Goal: Find specific page/section: Find specific page/section

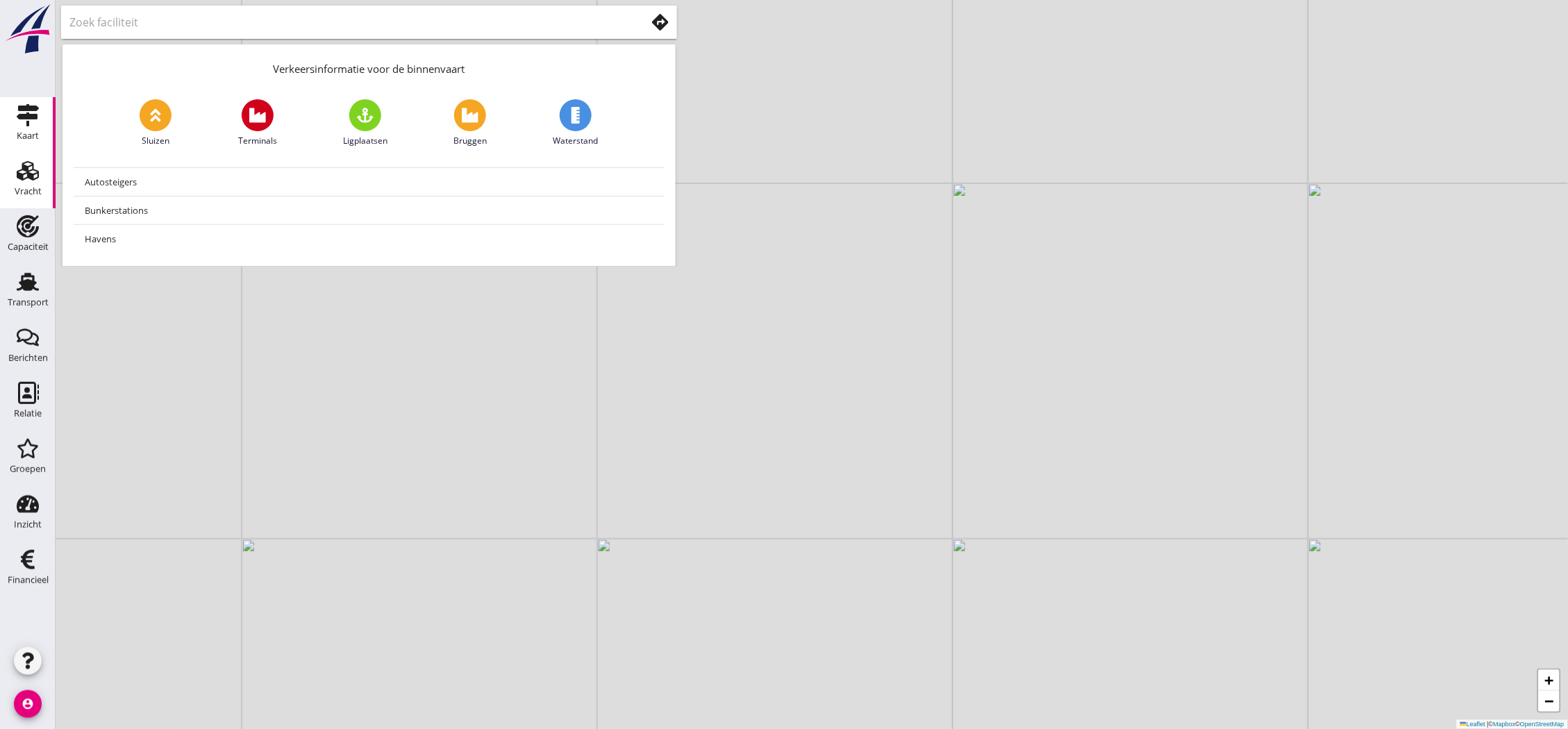
click at [19, 177] on use at bounding box center [27, 170] width 23 height 19
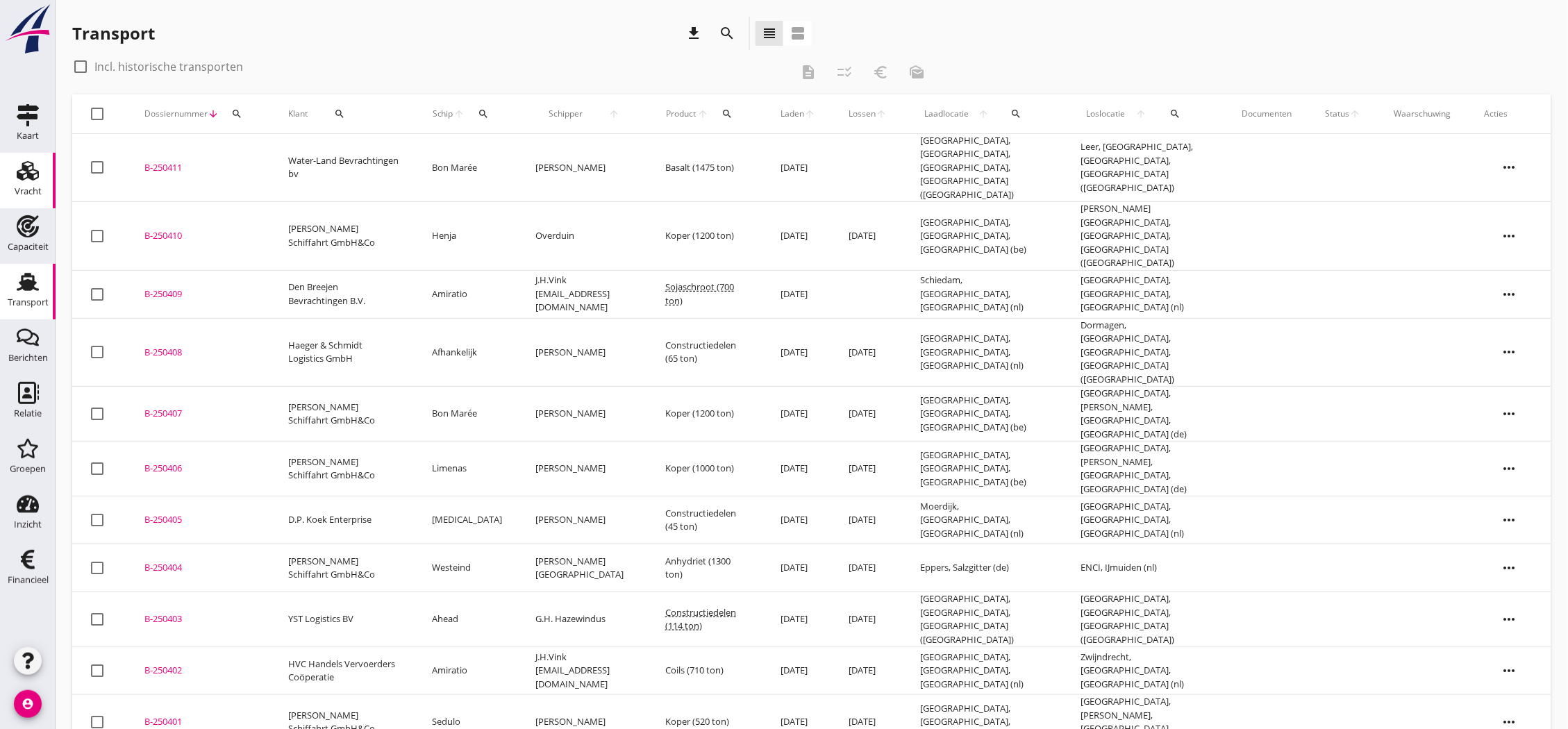
drag, startPoint x: 3, startPoint y: 151, endPoint x: 16, endPoint y: 168, distance: 21.4
click at [3, 151] on link "Kaart Kaart" at bounding box center [27, 124] width 55 height 55
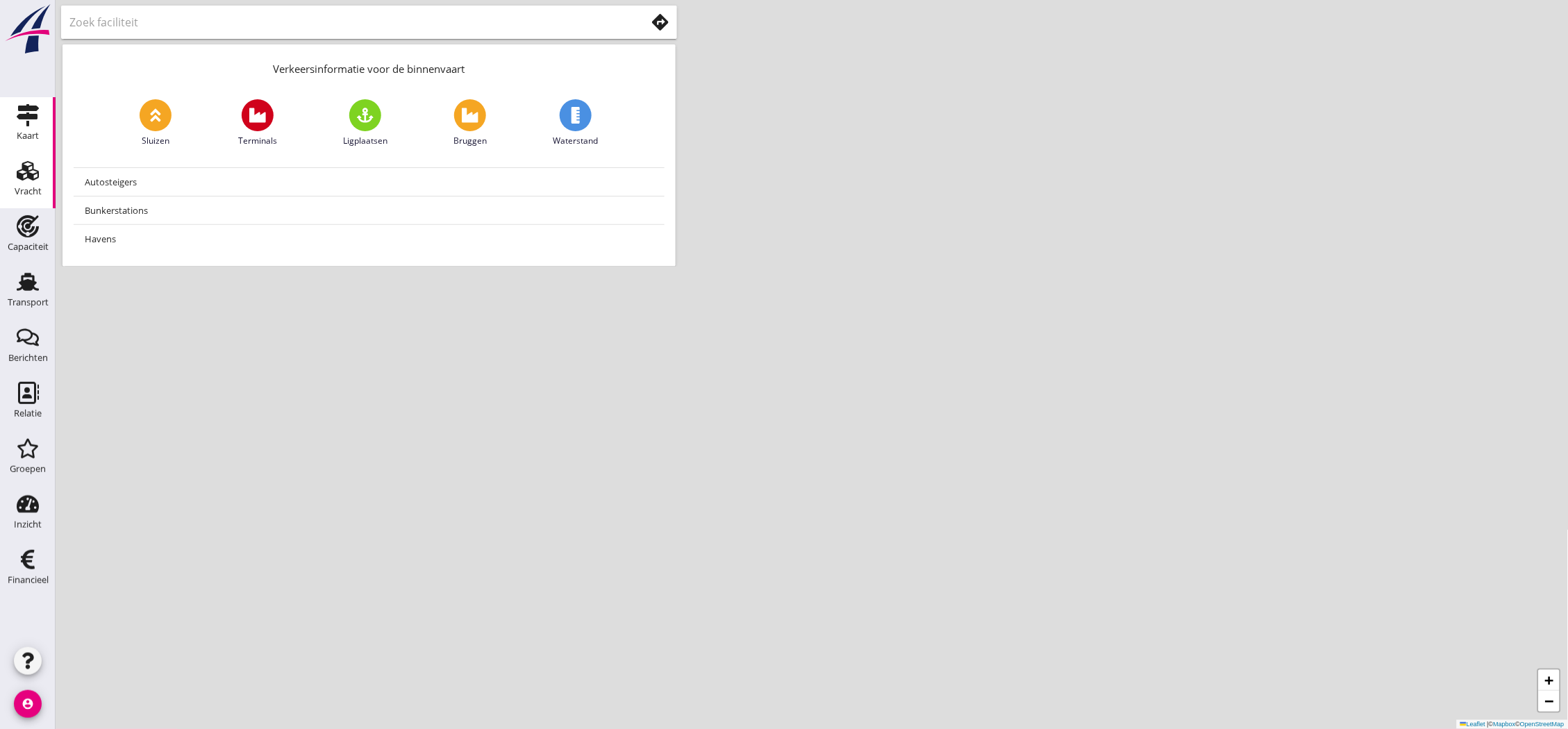
click at [16, 168] on icon "Vracht" at bounding box center [27, 170] width 23 height 23
